Goal: Navigation & Orientation: Find specific page/section

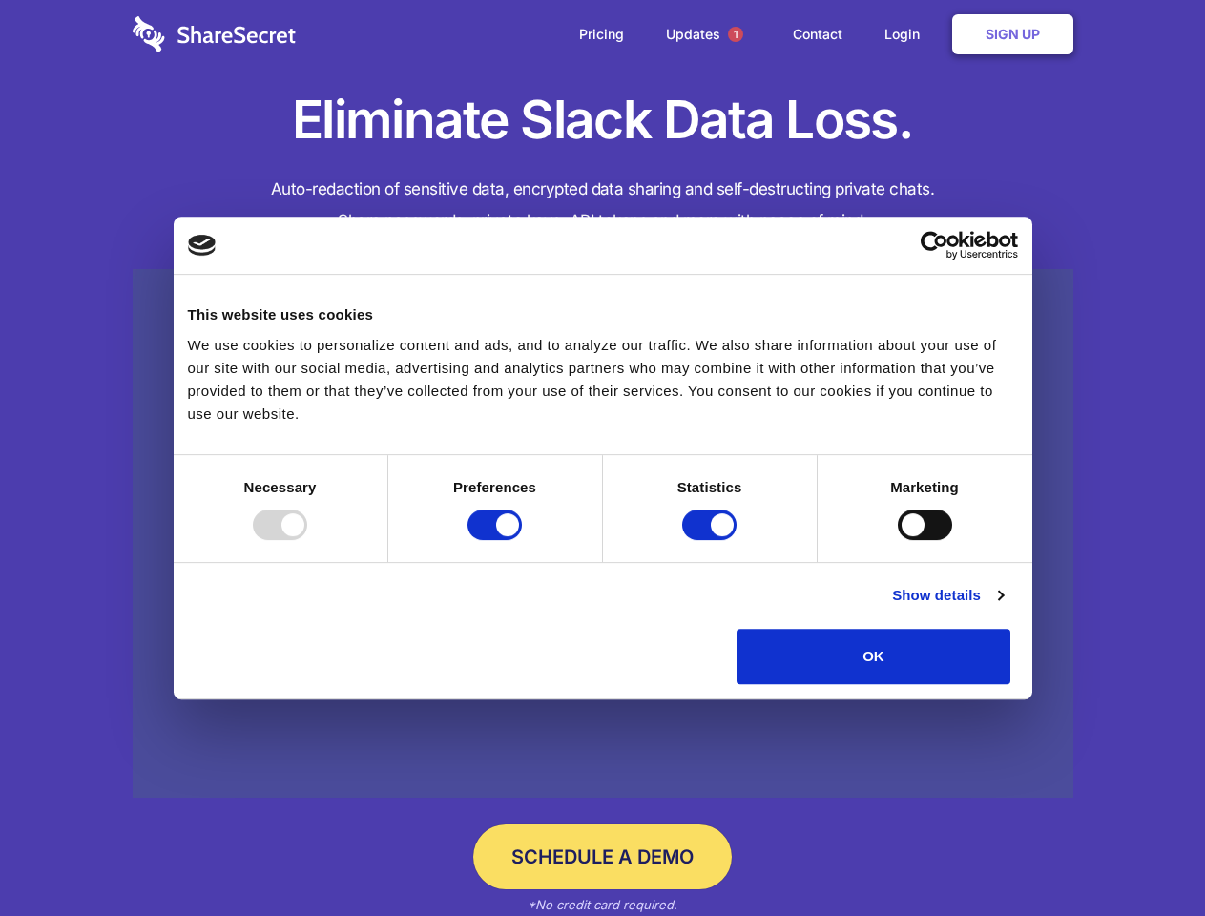
click at [307, 540] on div at bounding box center [280, 525] width 54 height 31
click at [522, 540] on input "Preferences" at bounding box center [495, 525] width 54 height 31
checkbox input "false"
click at [712, 540] on input "Statistics" at bounding box center [709, 525] width 54 height 31
checkbox input "false"
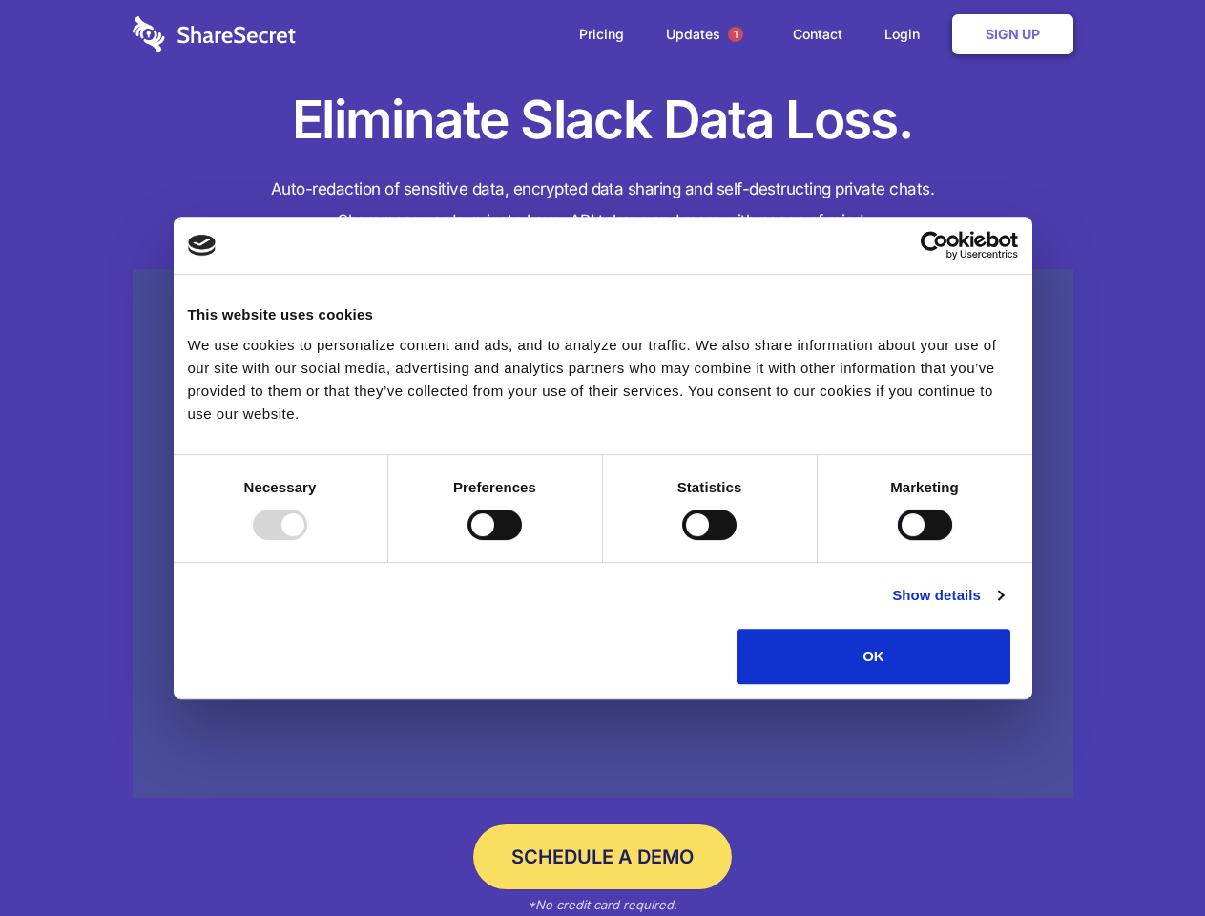
click at [898, 540] on input "Marketing" at bounding box center [925, 525] width 54 height 31
checkbox input "true"
click at [1003, 607] on link "Show details" at bounding box center [947, 595] width 111 height 23
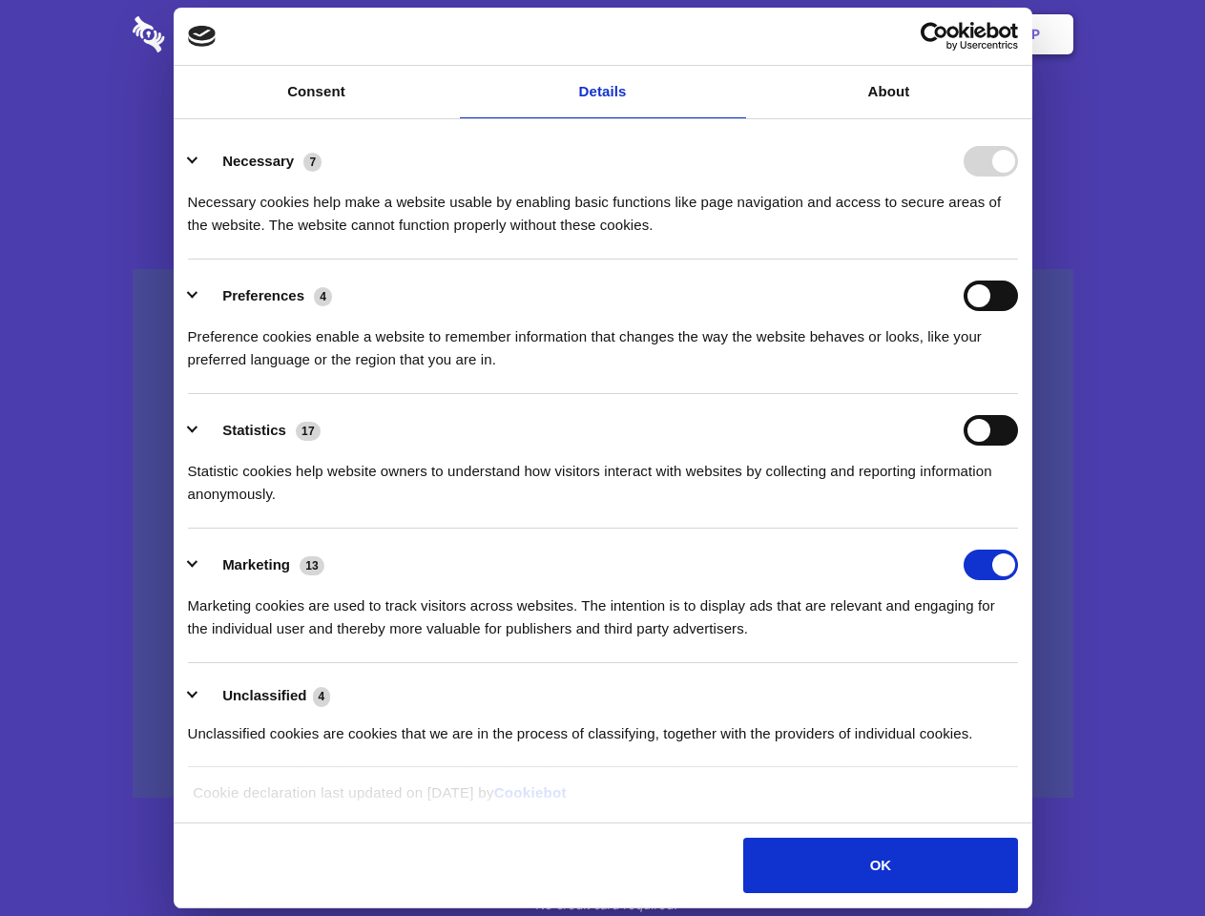
click at [1018, 260] on li "Necessary 7 Necessary cookies help make a website usable by enabling basic func…" at bounding box center [603, 192] width 830 height 135
click at [735, 34] on span "1" at bounding box center [735, 34] width 15 height 15
